Goal: Browse casually

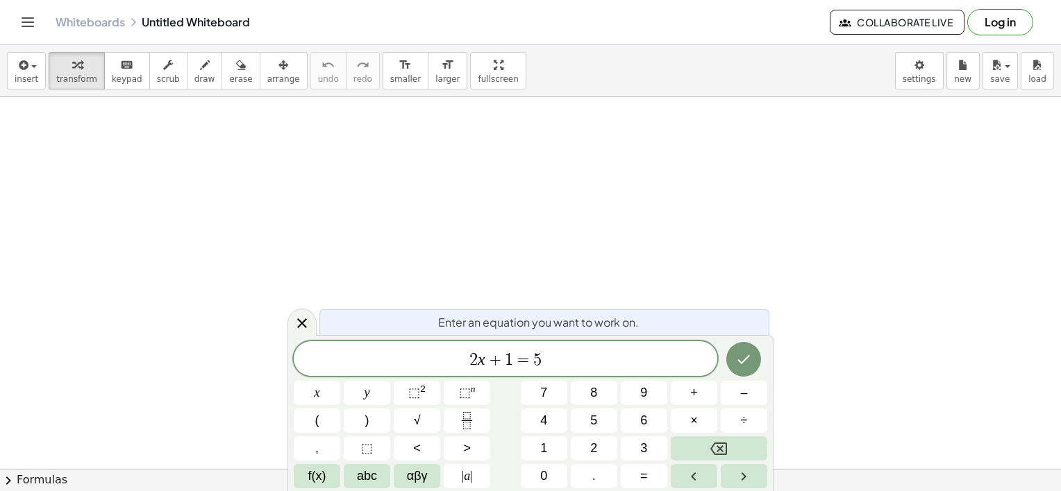
click at [22, 15] on icon "Toggle navigation" at bounding box center [27, 22] width 17 height 17
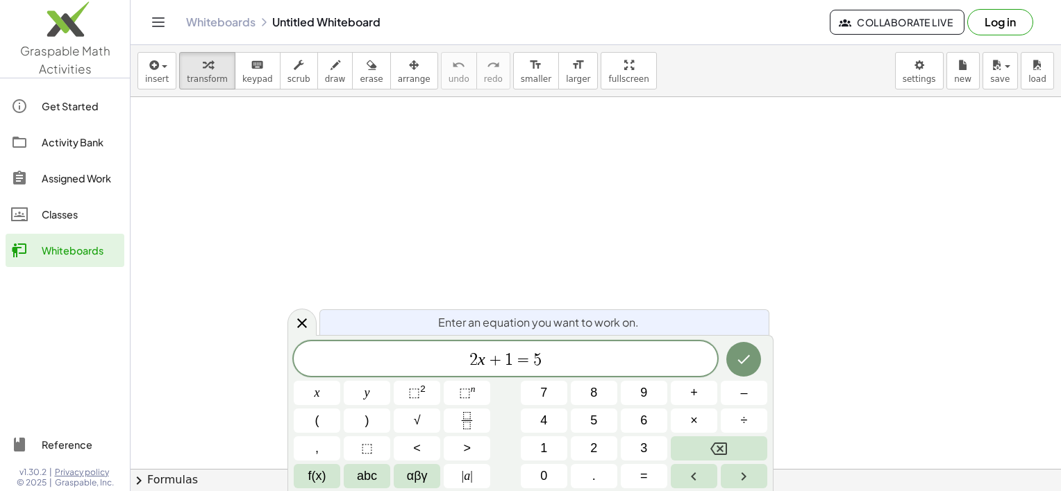
click at [47, 56] on span "Graspable Math Activities" at bounding box center [65, 59] width 90 height 33
